Goal: Transaction & Acquisition: Purchase product/service

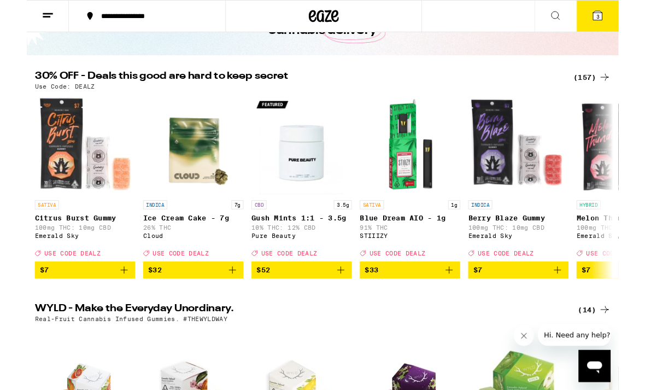
scroll to position [89, 0]
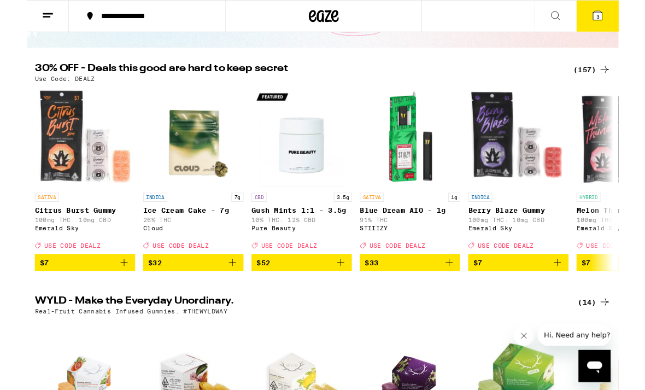
click at [620, 79] on div "(157)" at bounding box center [616, 75] width 40 height 13
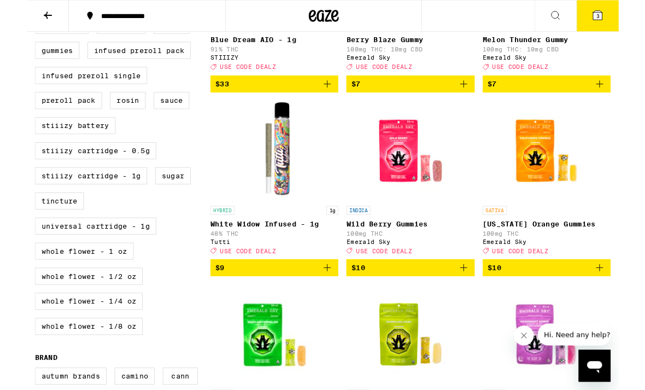
scroll to position [449, 0]
click at [125, 255] on label "Universal Cartridge - 1g" at bounding box center [75, 246] width 132 height 19
checkbox input "true"
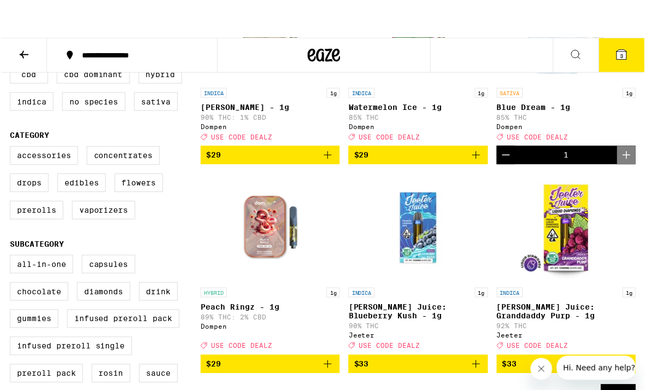
scroll to position [142, 0]
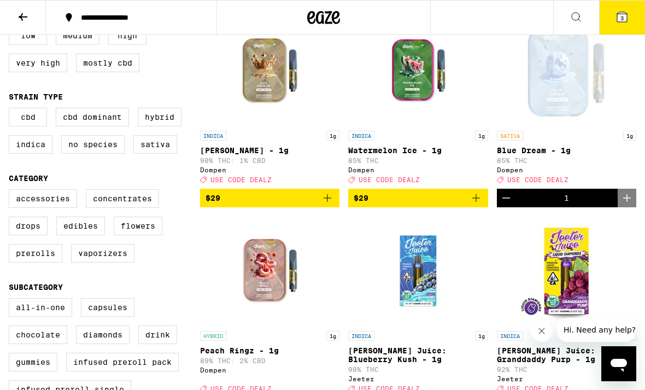
click at [510, 204] on icon "Decrement" at bounding box center [505, 197] width 13 height 13
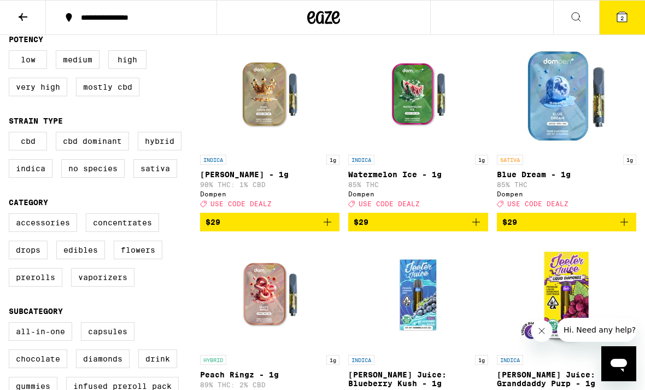
scroll to position [109, 0]
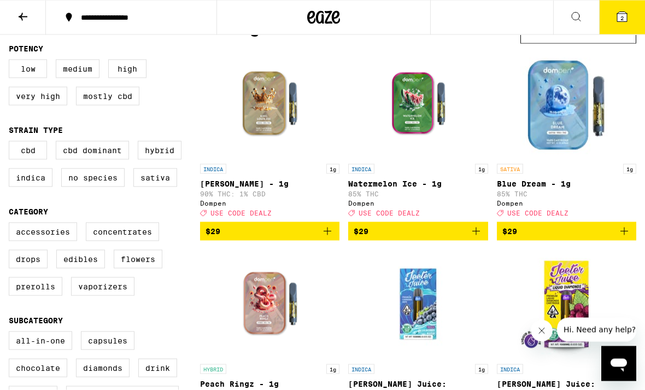
click at [481, 238] on icon "Add to bag" at bounding box center [475, 231] width 13 height 13
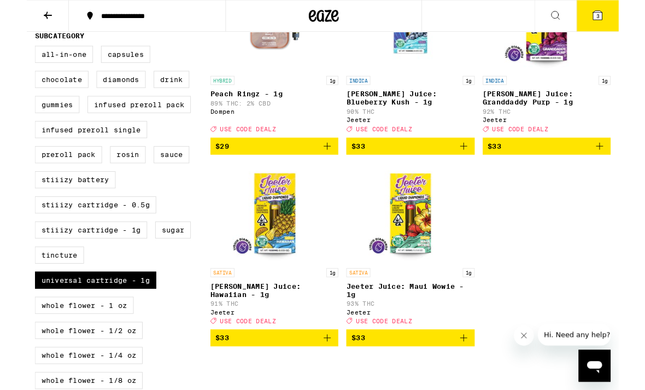
scroll to position [406, 0]
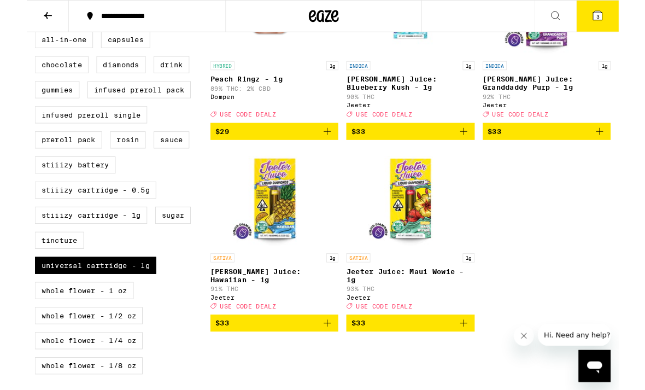
click at [487, 361] on button "$33" at bounding box center [417, 352] width 139 height 19
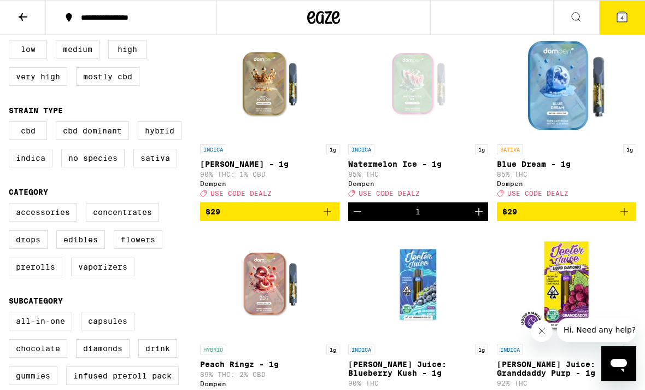
scroll to position [121, 0]
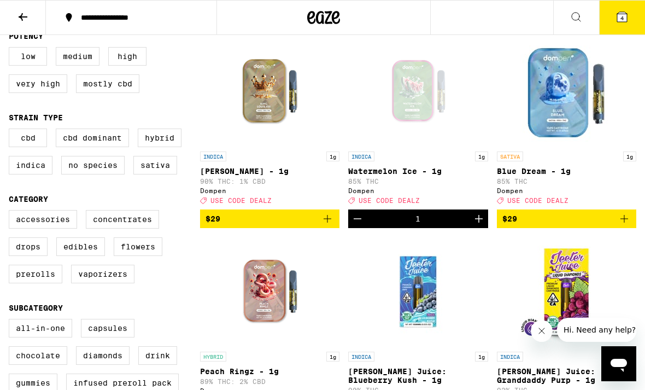
click at [616, 23] on icon at bounding box center [621, 16] width 13 height 13
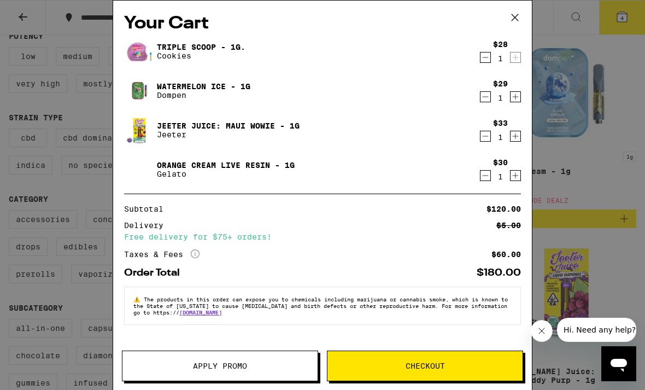
click at [485, 61] on icon "Decrement" at bounding box center [485, 57] width 10 height 13
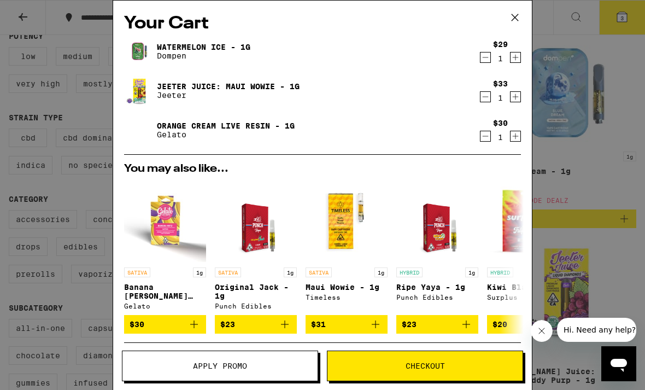
click at [483, 136] on icon "Decrement" at bounding box center [485, 136] width 6 height 0
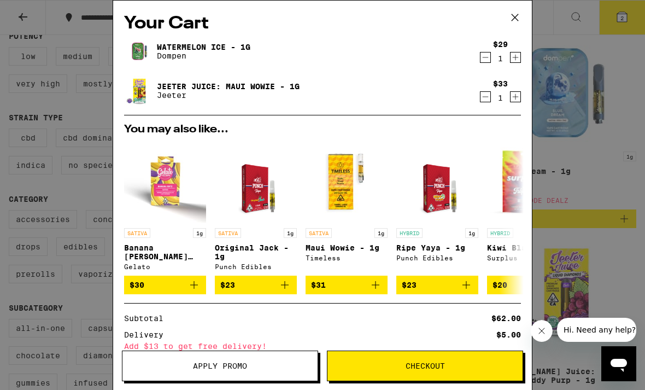
click at [519, 19] on icon at bounding box center [515, 17] width 16 height 16
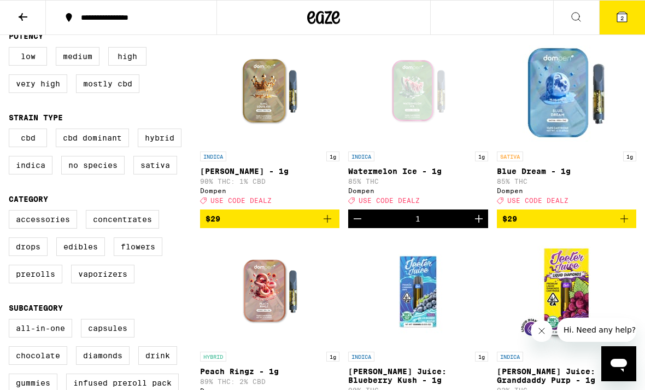
click at [22, 19] on icon at bounding box center [23, 17] width 9 height 8
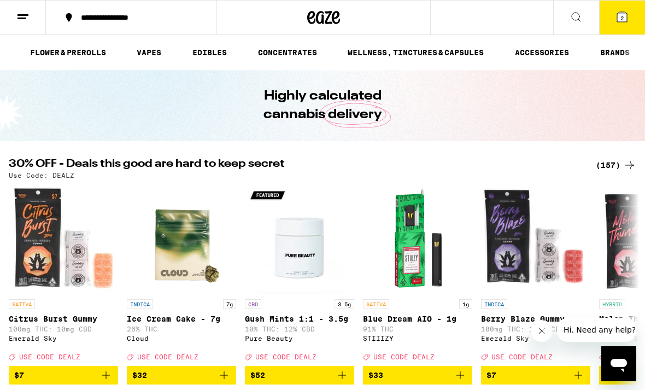
scroll to position [0, 84]
click at [544, 56] on link "ACCESSORIES" at bounding box center [541, 52] width 65 height 13
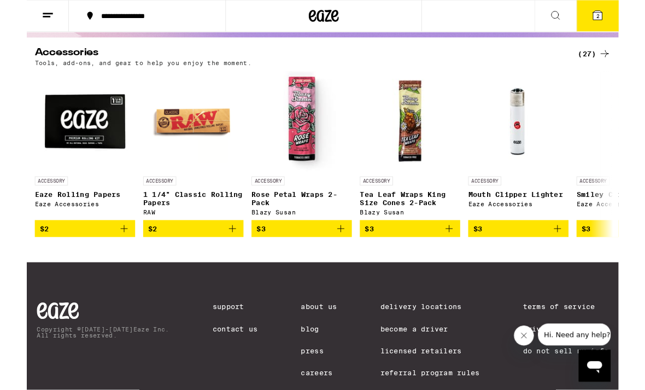
scroll to position [83, 0]
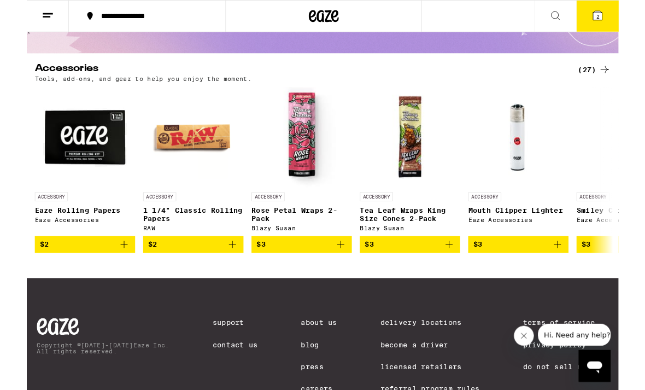
click at [616, 72] on div "(27)" at bounding box center [619, 75] width 36 height 13
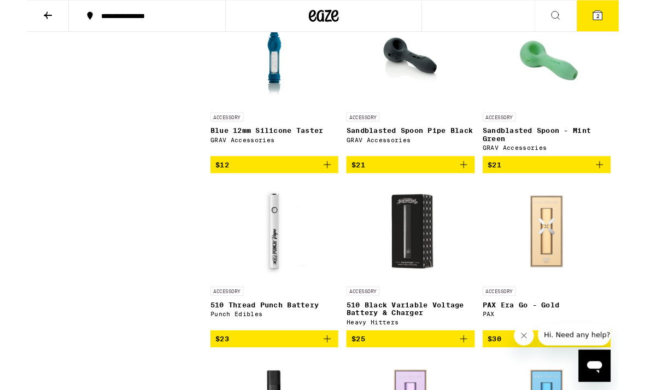
scroll to position [1002, 0]
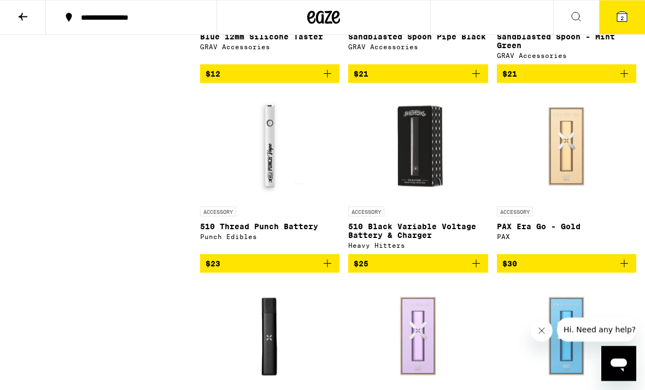
click at [331, 270] on icon "Add to bag" at bounding box center [327, 263] width 13 height 13
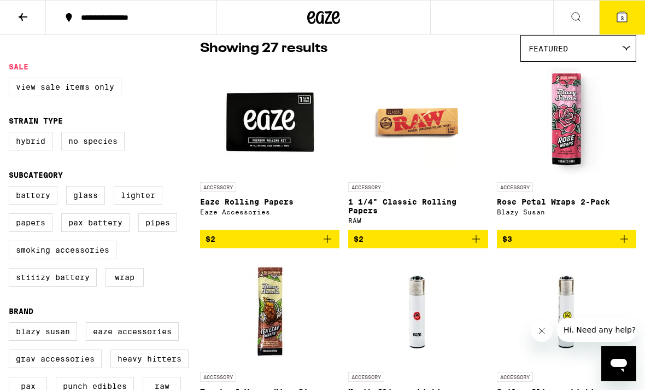
scroll to position [20, 0]
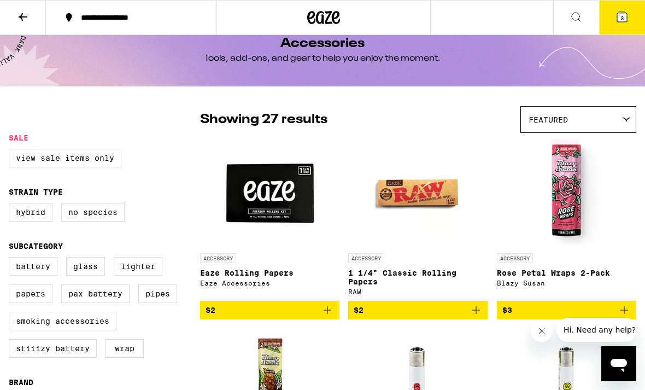
click at [622, 25] on button "3" at bounding box center [622, 18] width 46 height 34
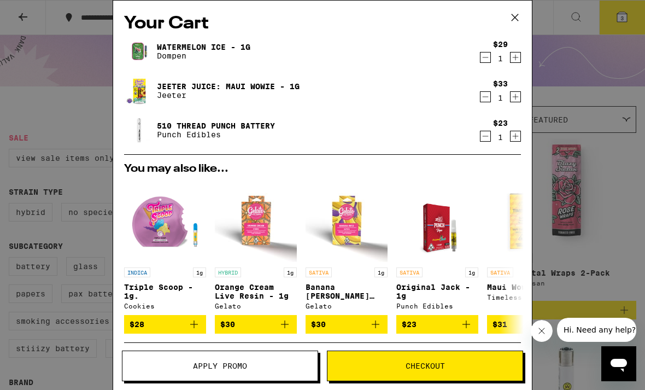
click at [490, 102] on button "Decrement" at bounding box center [485, 96] width 11 height 11
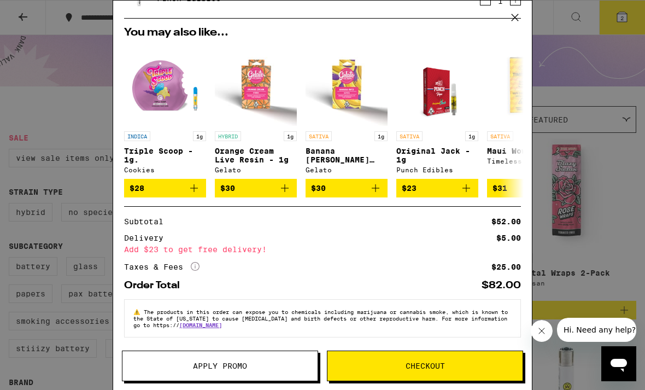
scroll to position [108, 0]
click at [587, 83] on div "Your Cart Watermelon Ice - 1g Dompen $29 1 510 Thread Punch Battery Punch Edibl…" at bounding box center [322, 195] width 645 height 390
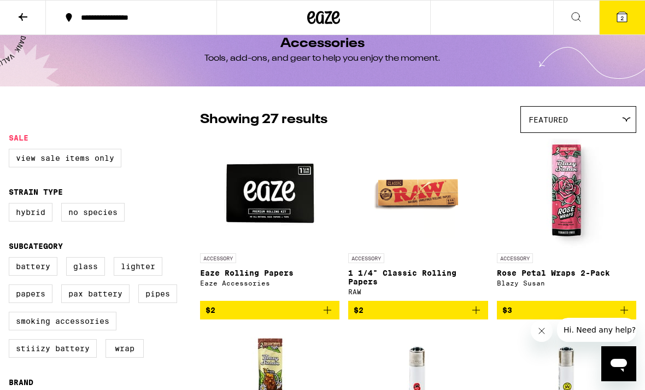
click at [42, 15] on button at bounding box center [23, 18] width 46 height 34
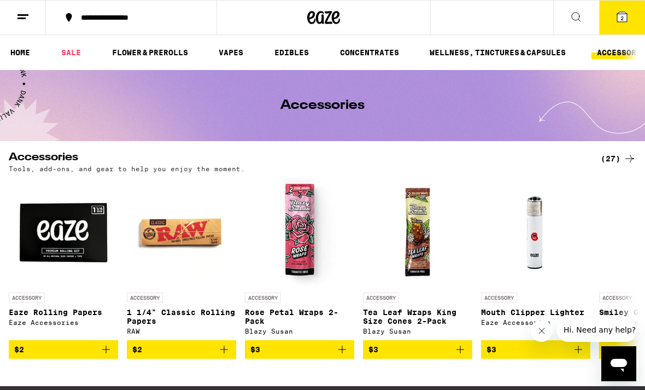
click at [34, 46] on link "HOME" at bounding box center [20, 52] width 31 height 13
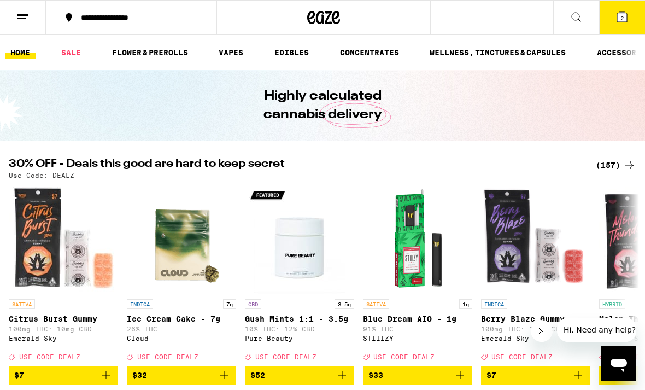
click at [611, 169] on div "(157)" at bounding box center [616, 164] width 40 height 13
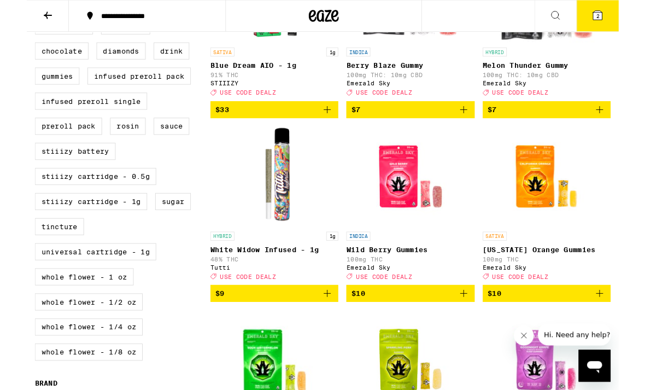
scroll to position [421, 0]
click at [130, 283] on label "Universal Cartridge - 1g" at bounding box center [75, 273] width 132 height 19
click at [11, 21] on input "Universal Cartridge - 1g" at bounding box center [11, 20] width 1 height 1
checkbox input "true"
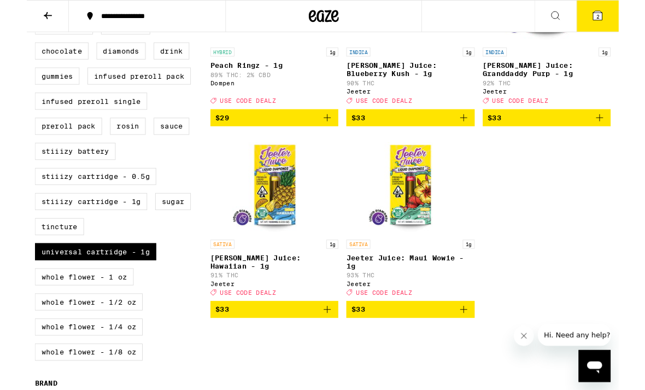
click at [487, 346] on button "$33" at bounding box center [417, 336] width 139 height 19
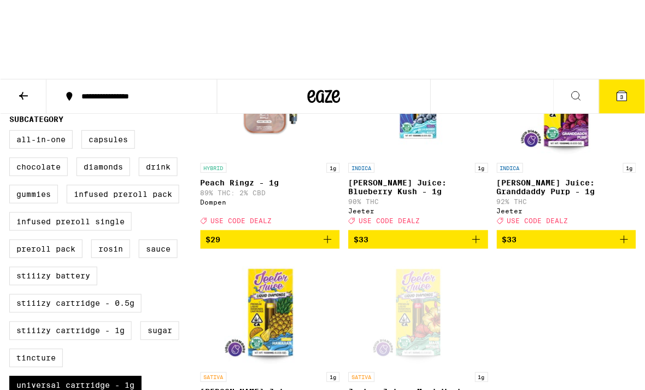
scroll to position [292, 0]
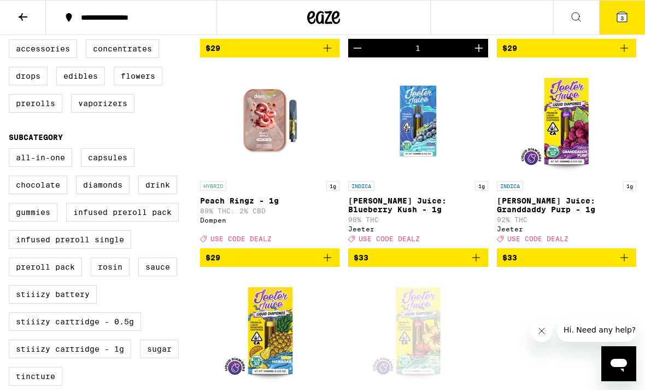
click at [629, 16] on button "3" at bounding box center [622, 18] width 46 height 34
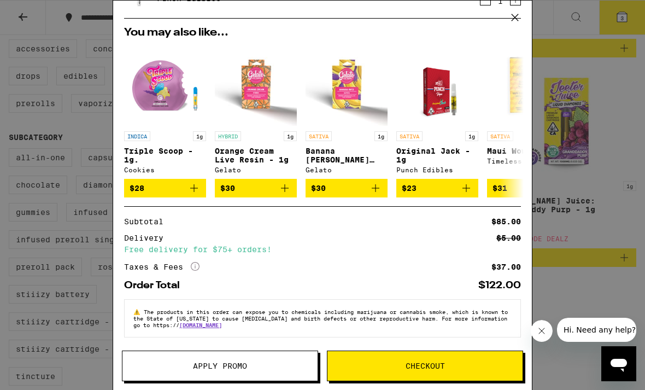
scroll to position [148, 0]
click at [253, 358] on button "Apply Promo" at bounding box center [220, 365] width 196 height 31
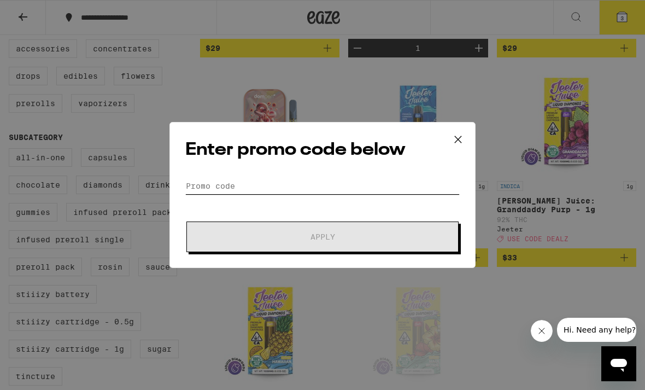
click at [350, 178] on input "Promo Code" at bounding box center [322, 186] width 274 height 16
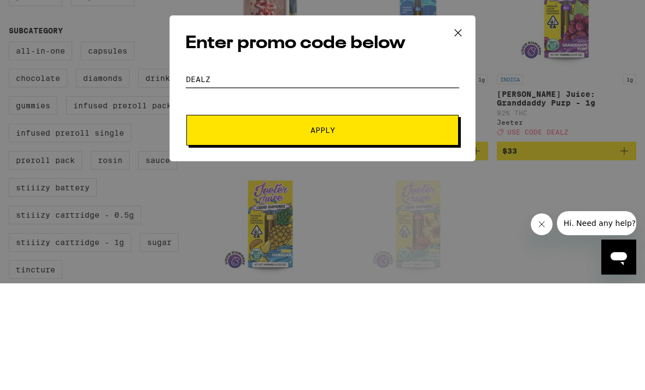
type input "DEALZ"
click at [302, 221] on button "Apply" at bounding box center [322, 236] width 272 height 31
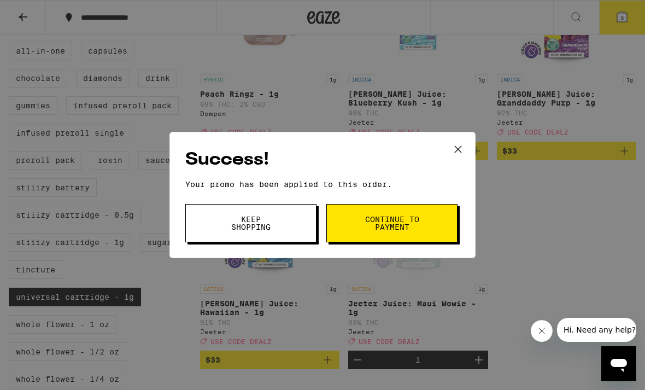
click at [375, 233] on button "Continue to payment" at bounding box center [391, 223] width 131 height 38
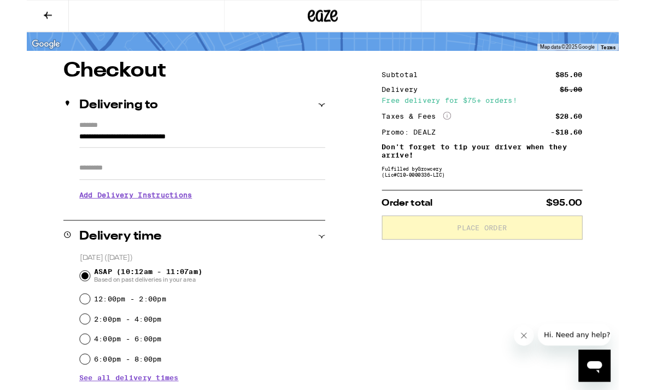
scroll to position [66, 0]
click at [293, 187] on input "Apt/Suite" at bounding box center [191, 182] width 268 height 26
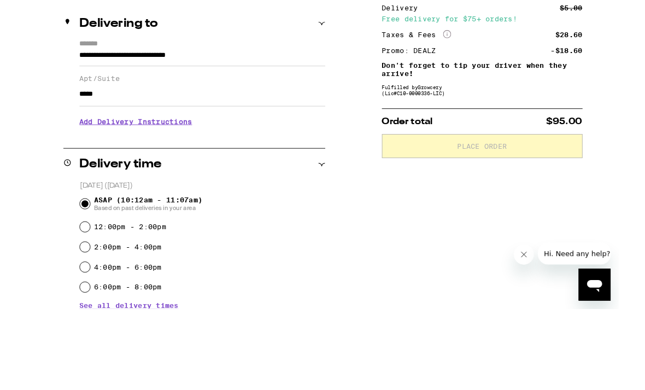
scroll to position [155, 0]
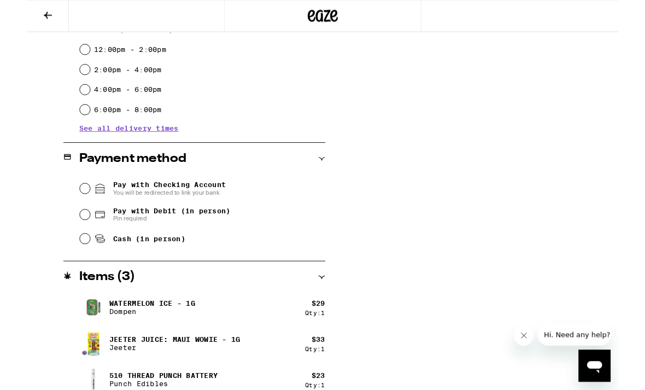
type input "*****"
click at [163, 234] on span "Pay with Debit (in person)" at bounding box center [158, 229] width 128 height 9
click at [69, 234] on input "Pay with Debit (in person) Pin required" at bounding box center [63, 233] width 11 height 11
radio input "true"
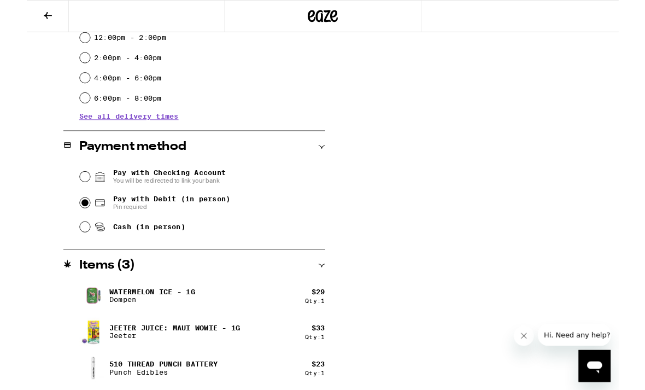
scroll to position [361, 0]
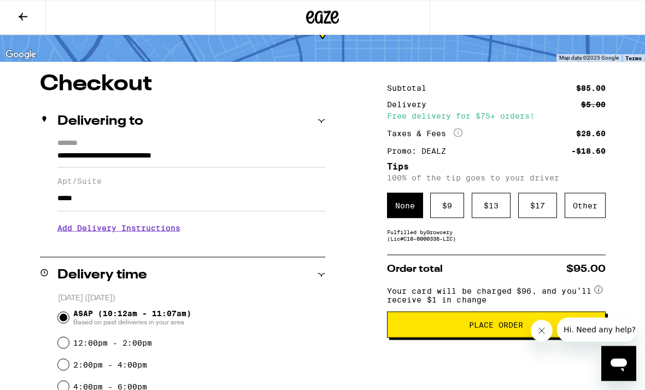
click at [479, 328] on span "Place Order" at bounding box center [496, 325] width 54 height 8
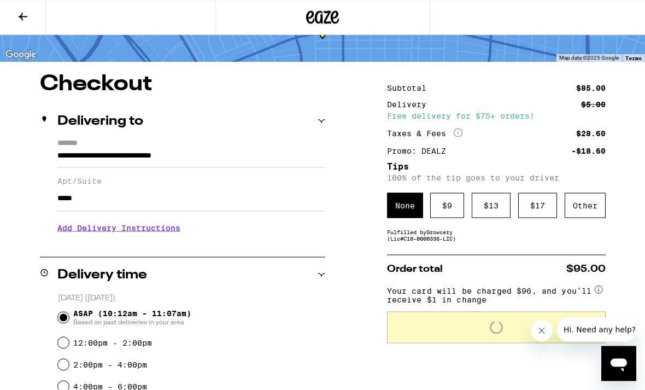
scroll to position [60, 0]
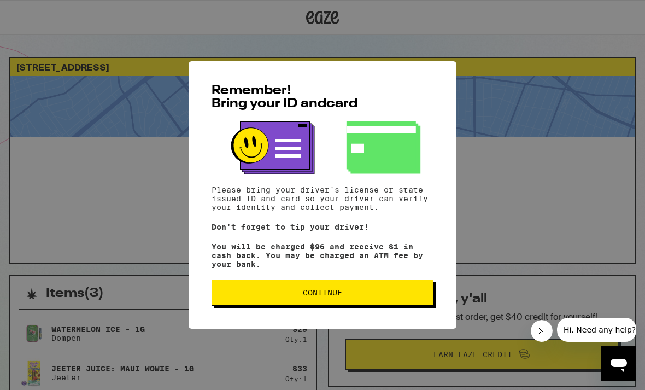
click at [364, 293] on button "Continue" at bounding box center [322, 292] width 222 height 26
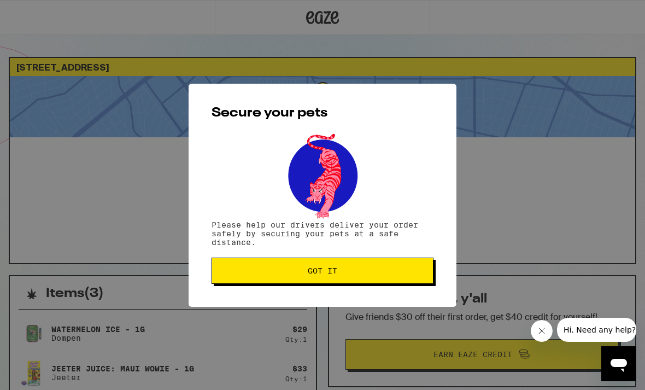
click at [390, 274] on span "Got it" at bounding box center [322, 271] width 203 height 8
